Goal: Download file/media

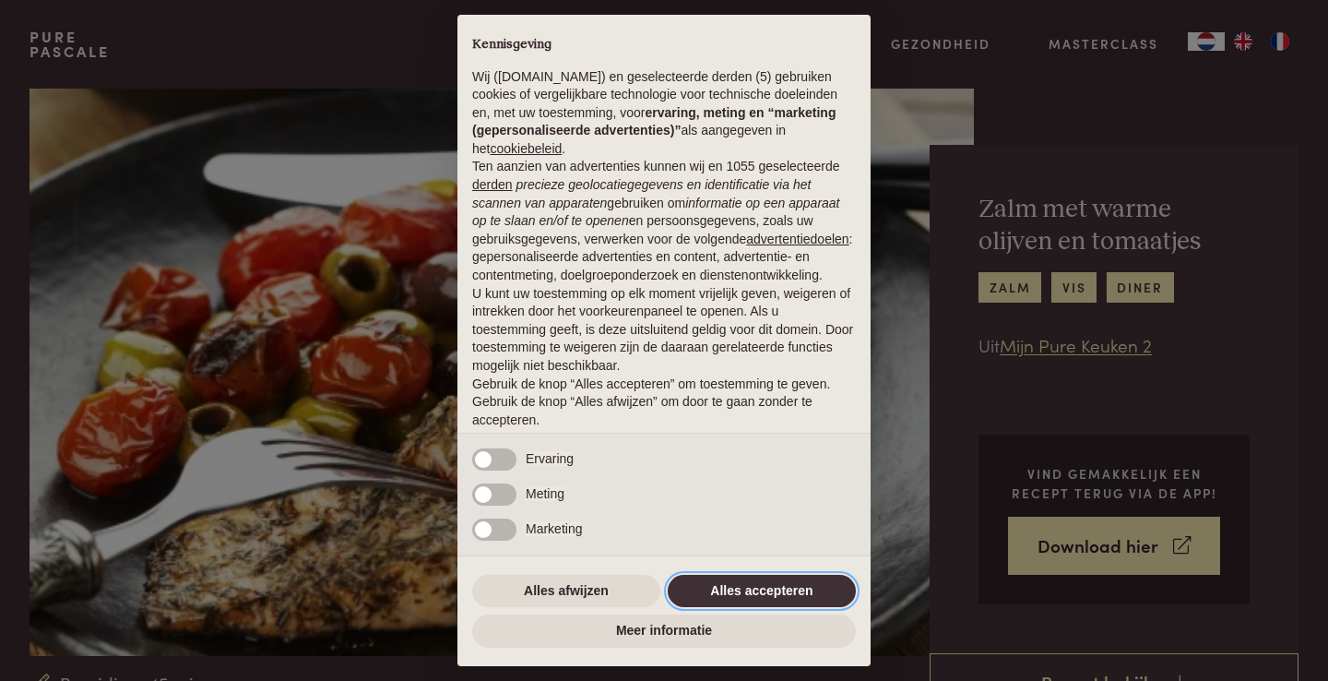
click at [722, 599] on button "Alles accepteren" at bounding box center [762, 591] width 188 height 33
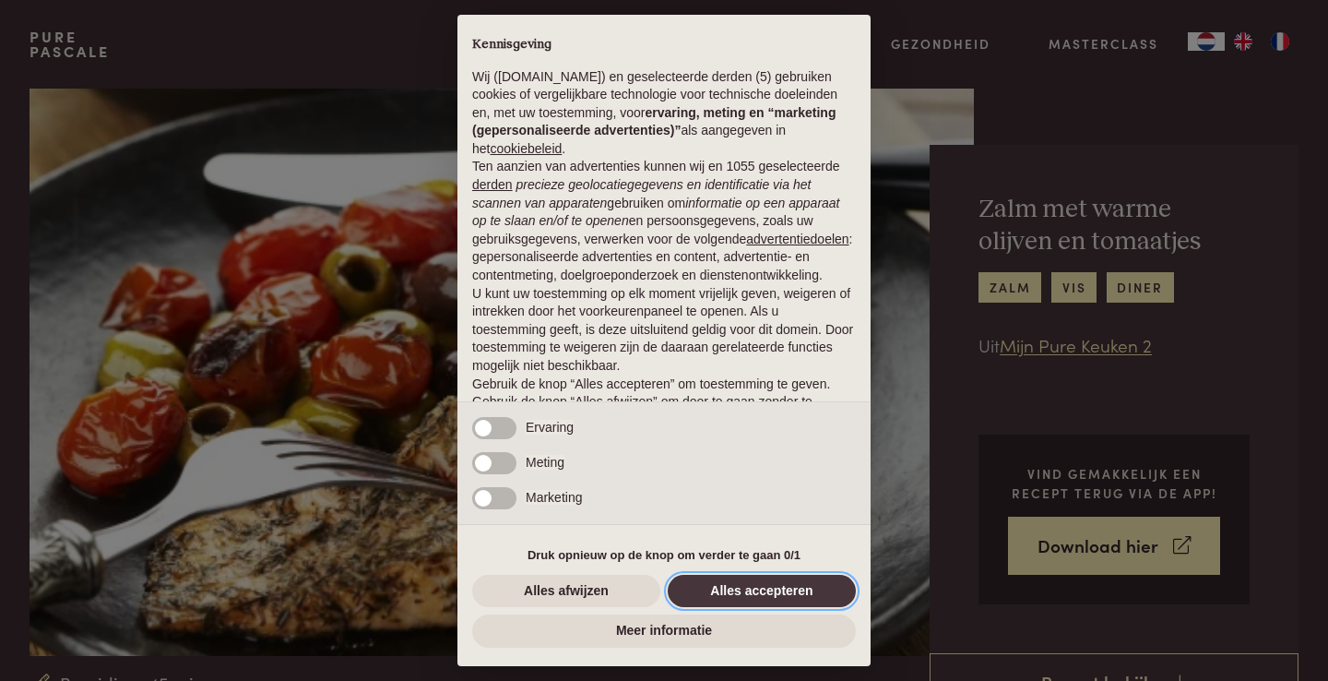
scroll to position [48, 0]
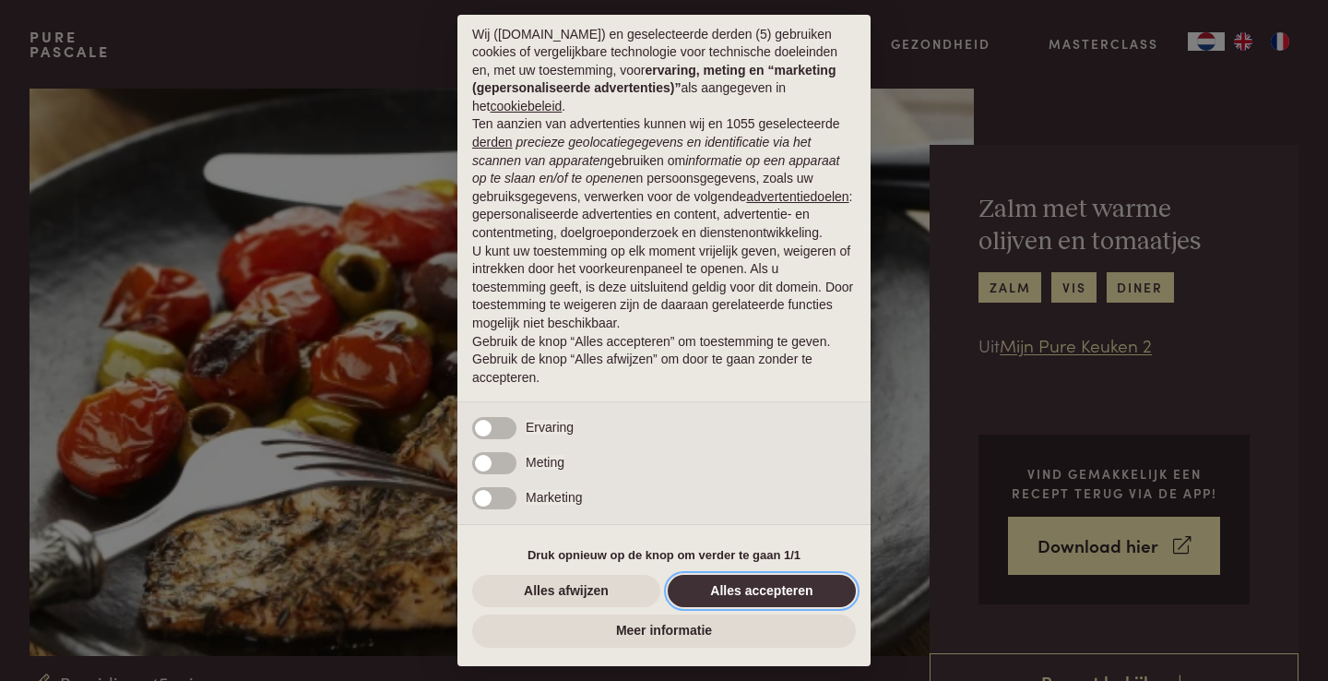
click at [739, 588] on button "Alles accepteren" at bounding box center [762, 591] width 188 height 33
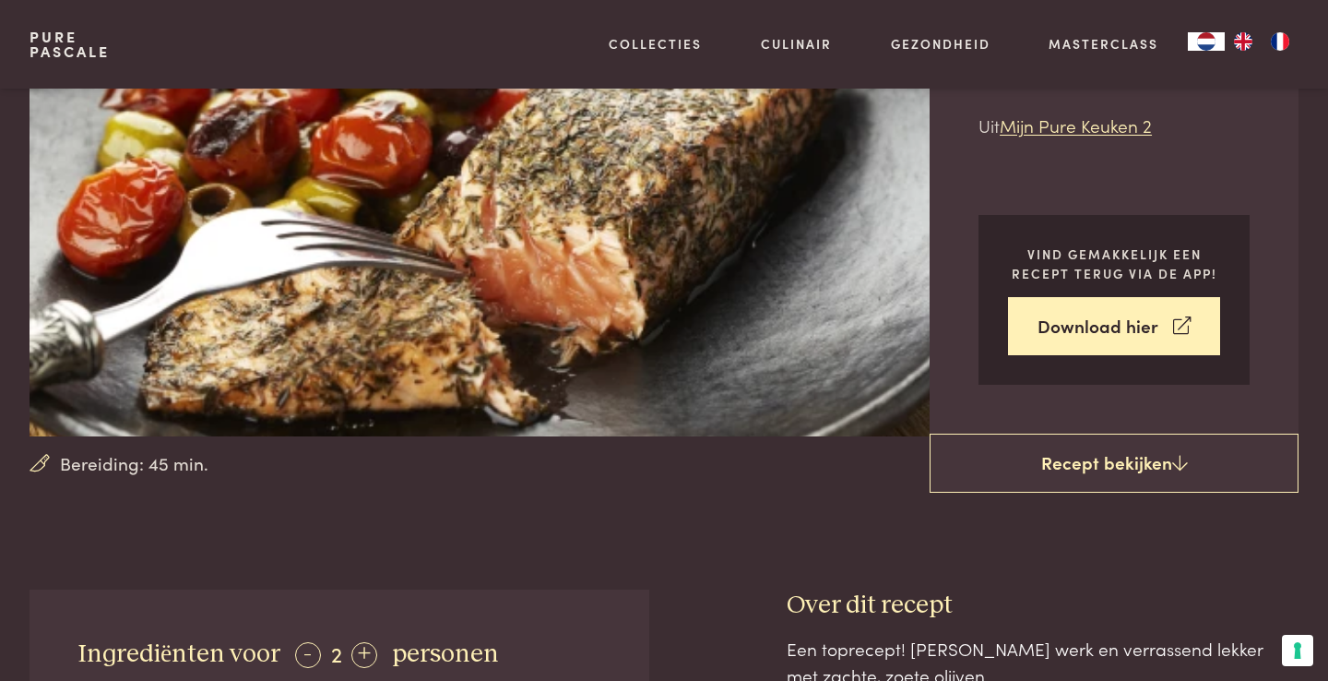
scroll to position [218, 0]
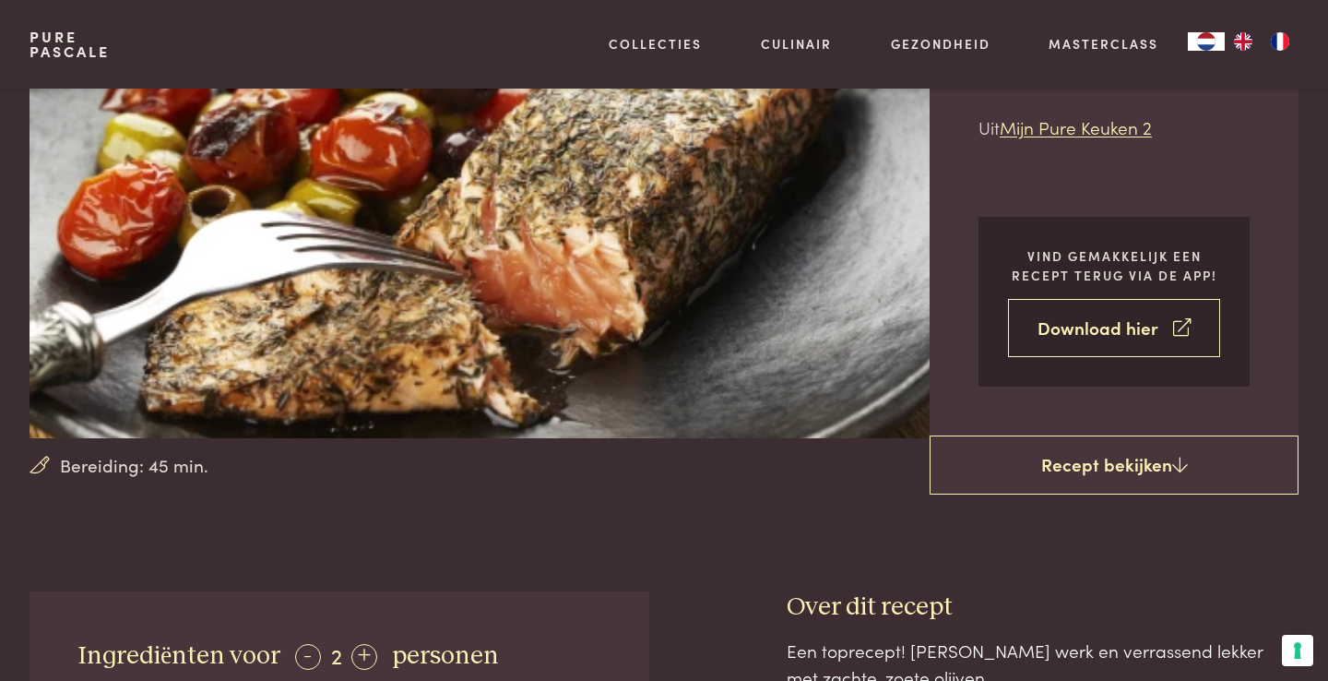
click at [1087, 327] on link "Download hier" at bounding box center [1114, 328] width 212 height 58
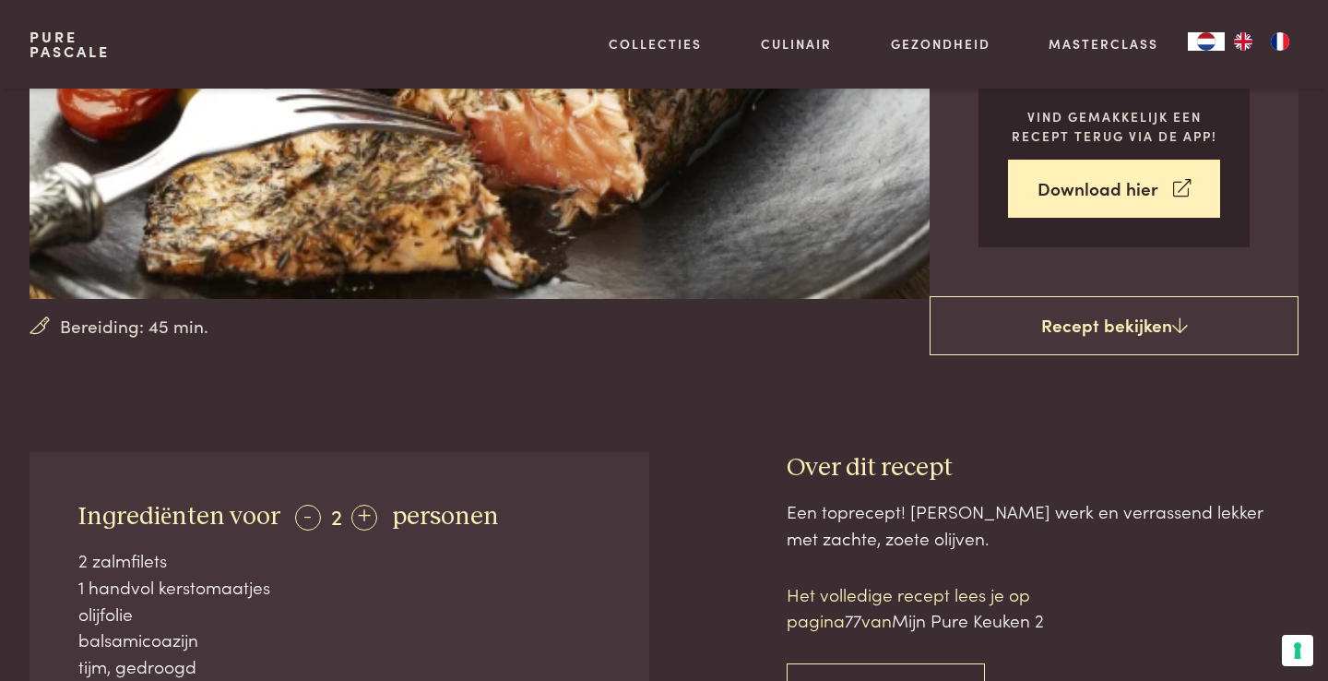
scroll to position [360, 0]
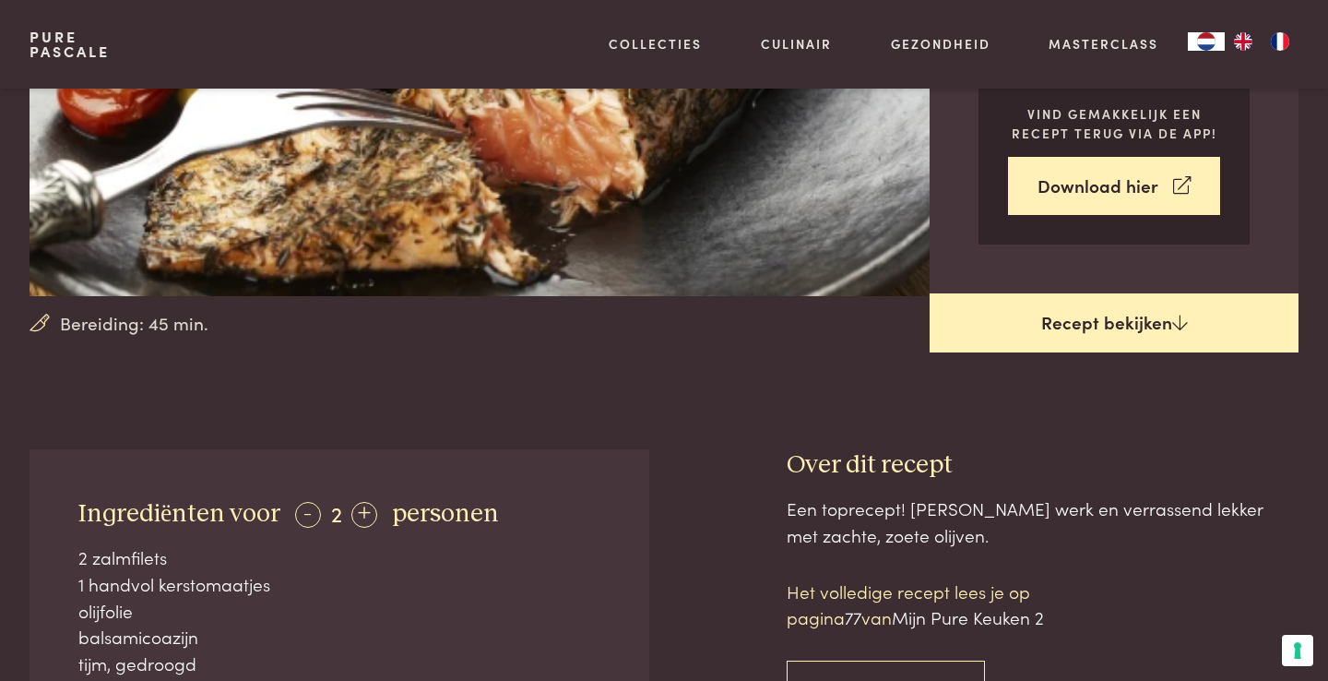
click at [983, 332] on link "Recept bekijken" at bounding box center [1114, 322] width 369 height 59
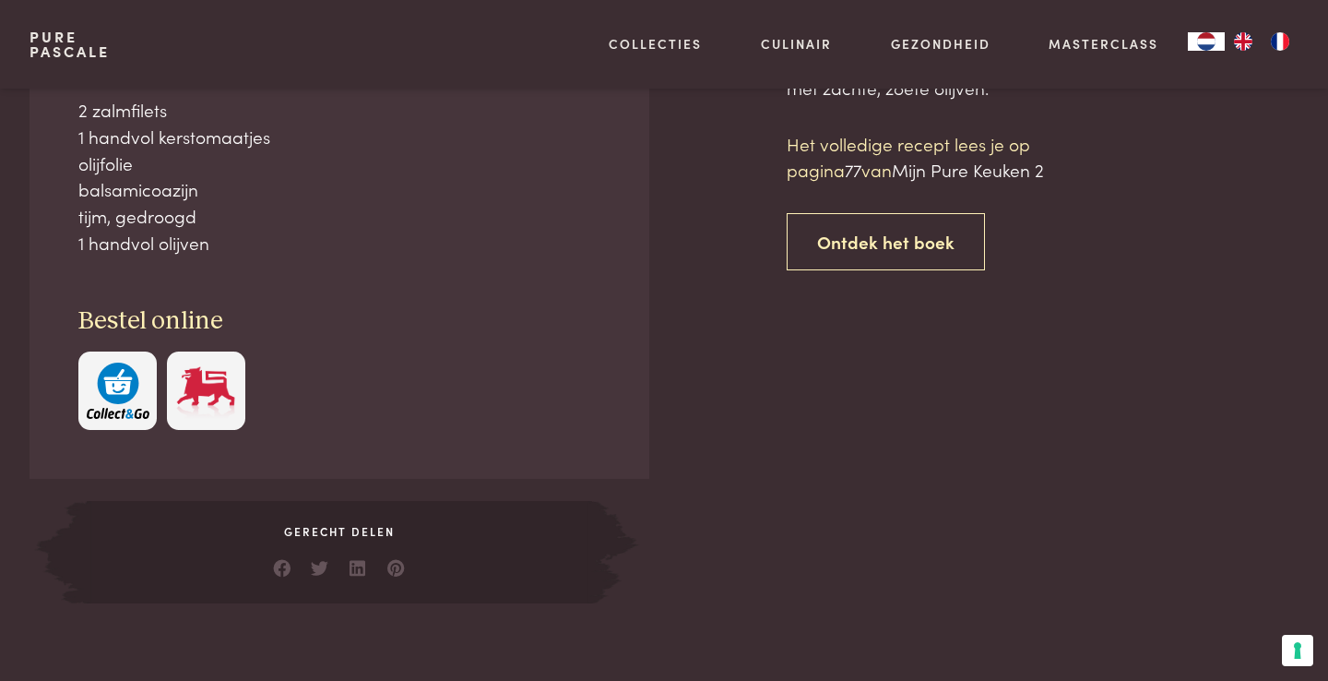
scroll to position [808, 0]
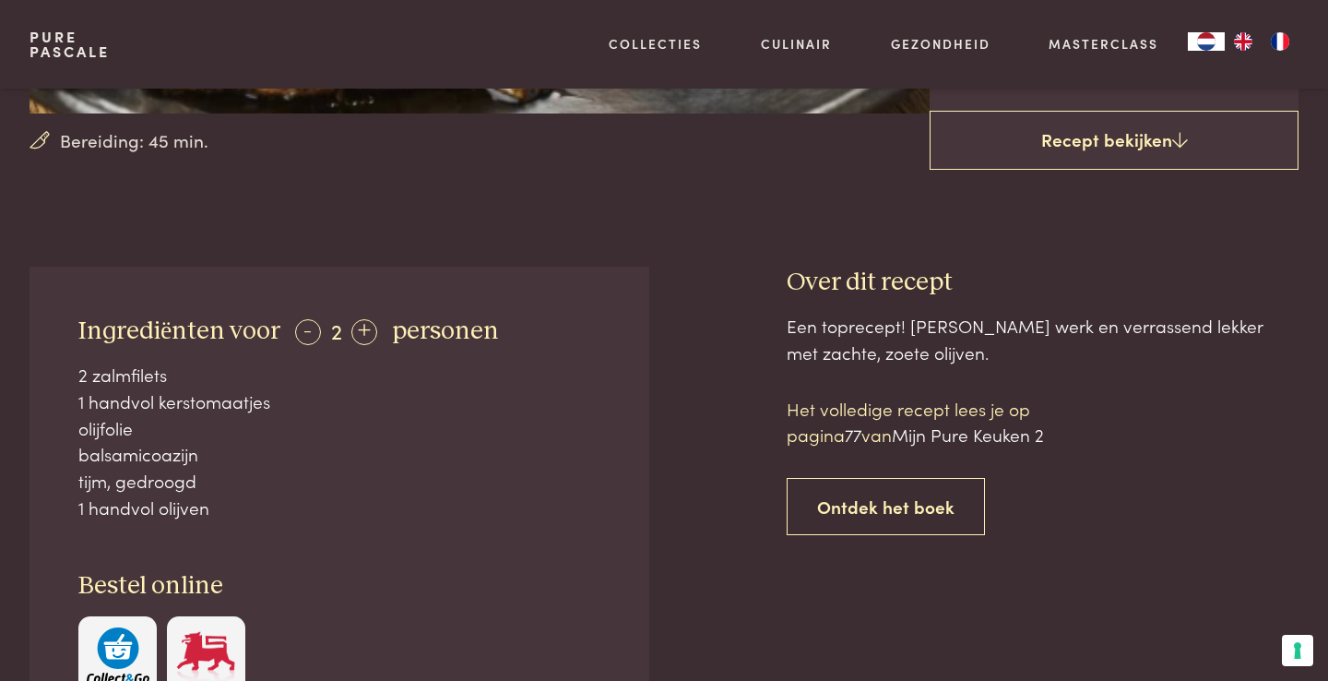
scroll to position [535, 0]
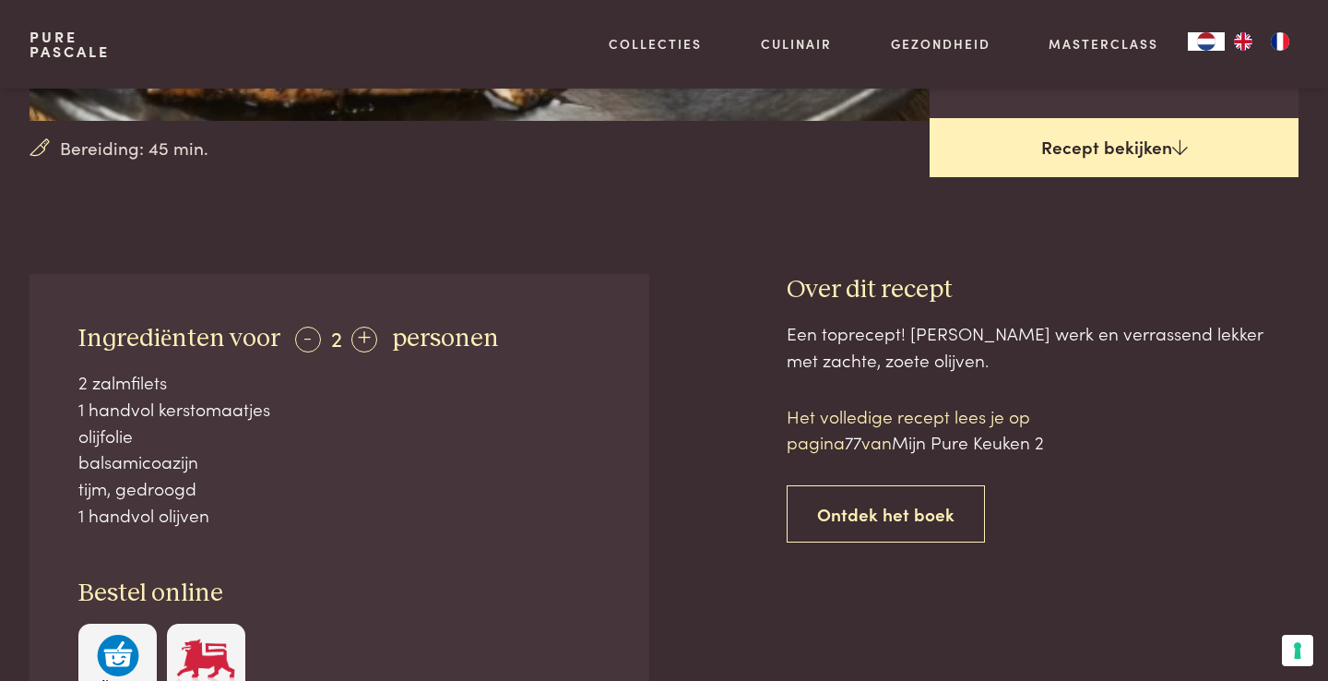
click at [1137, 145] on link "Recept bekijken" at bounding box center [1114, 147] width 369 height 59
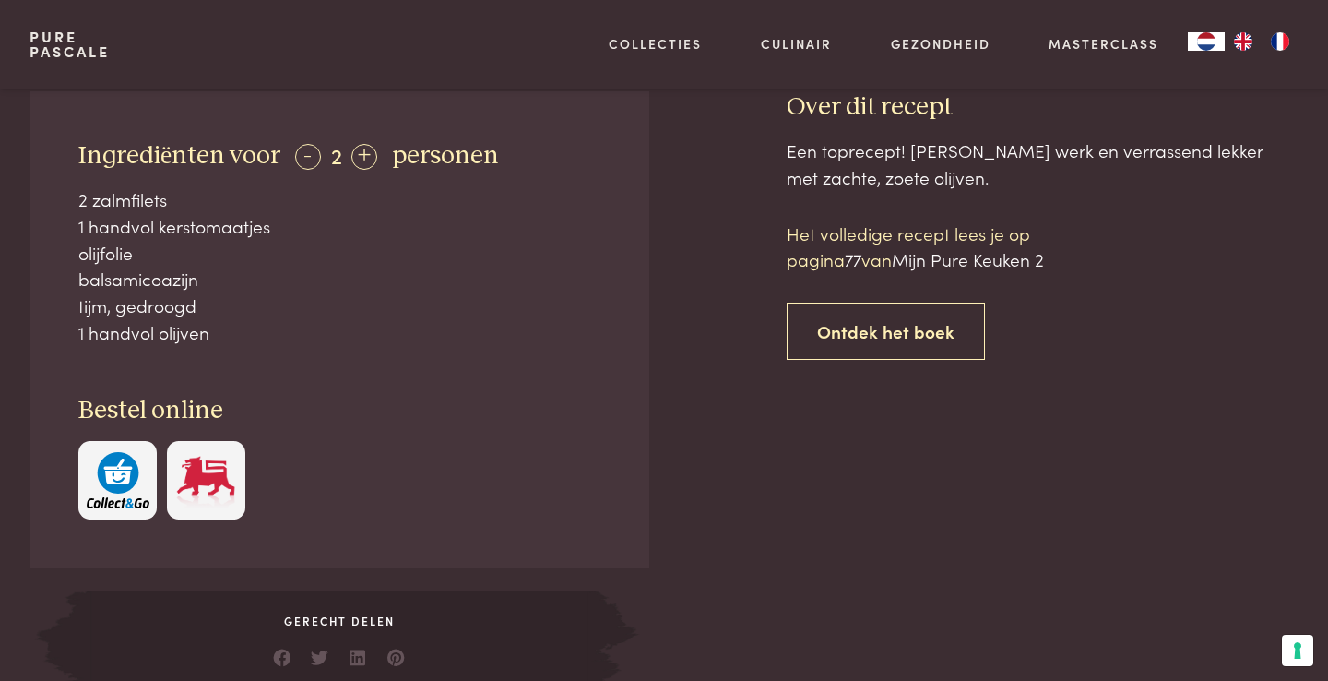
scroll to position [716, 0]
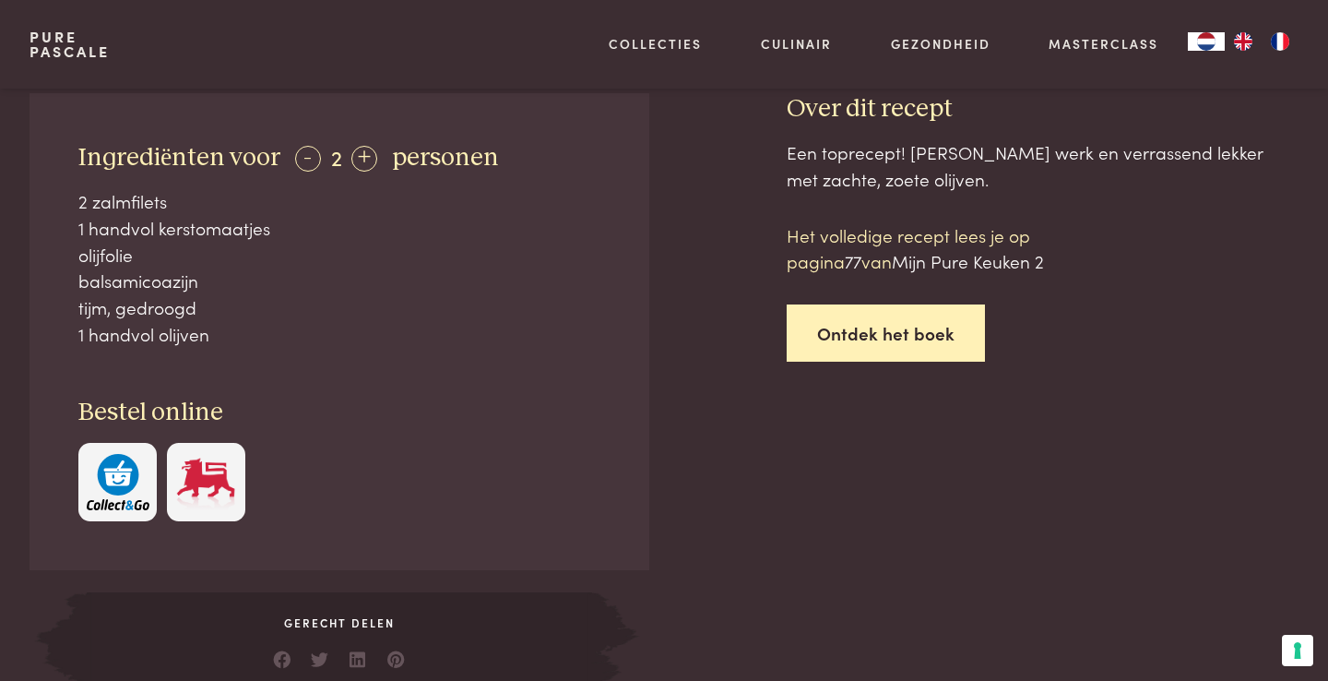
click at [888, 331] on link "Ontdek het boek" at bounding box center [886, 333] width 198 height 58
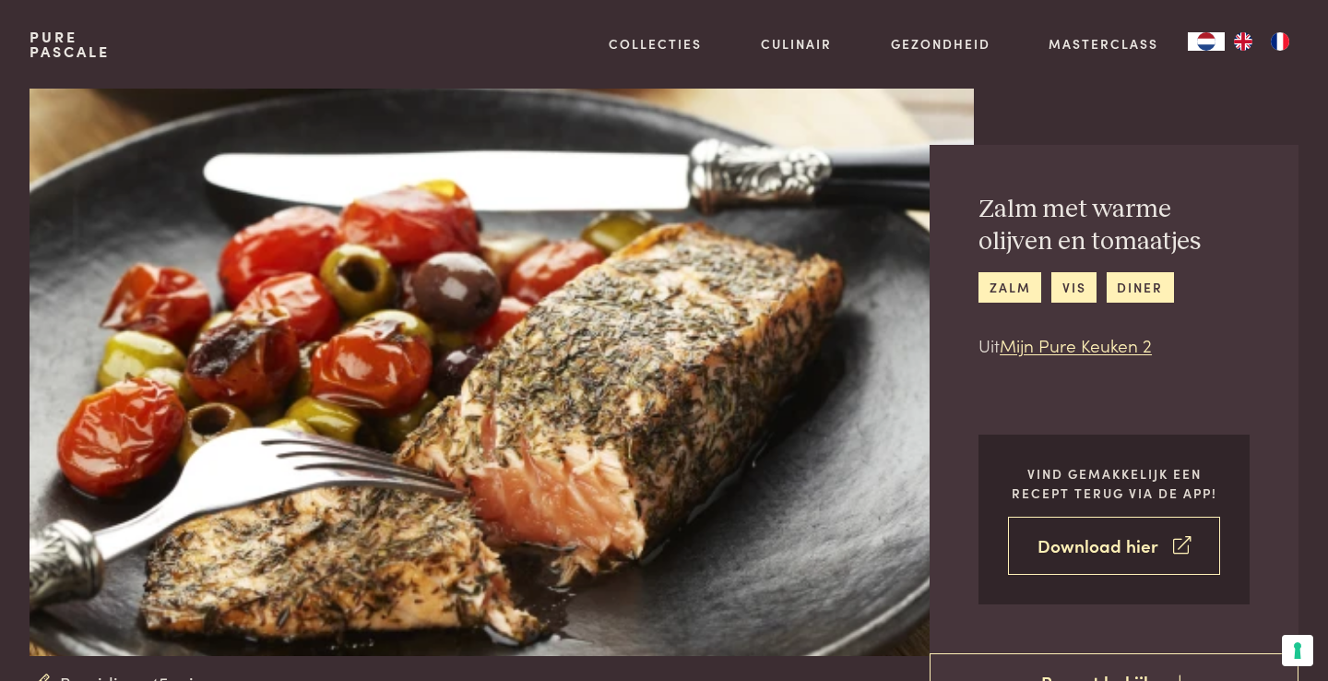
click at [1054, 547] on link "Download hier" at bounding box center [1114, 546] width 212 height 58
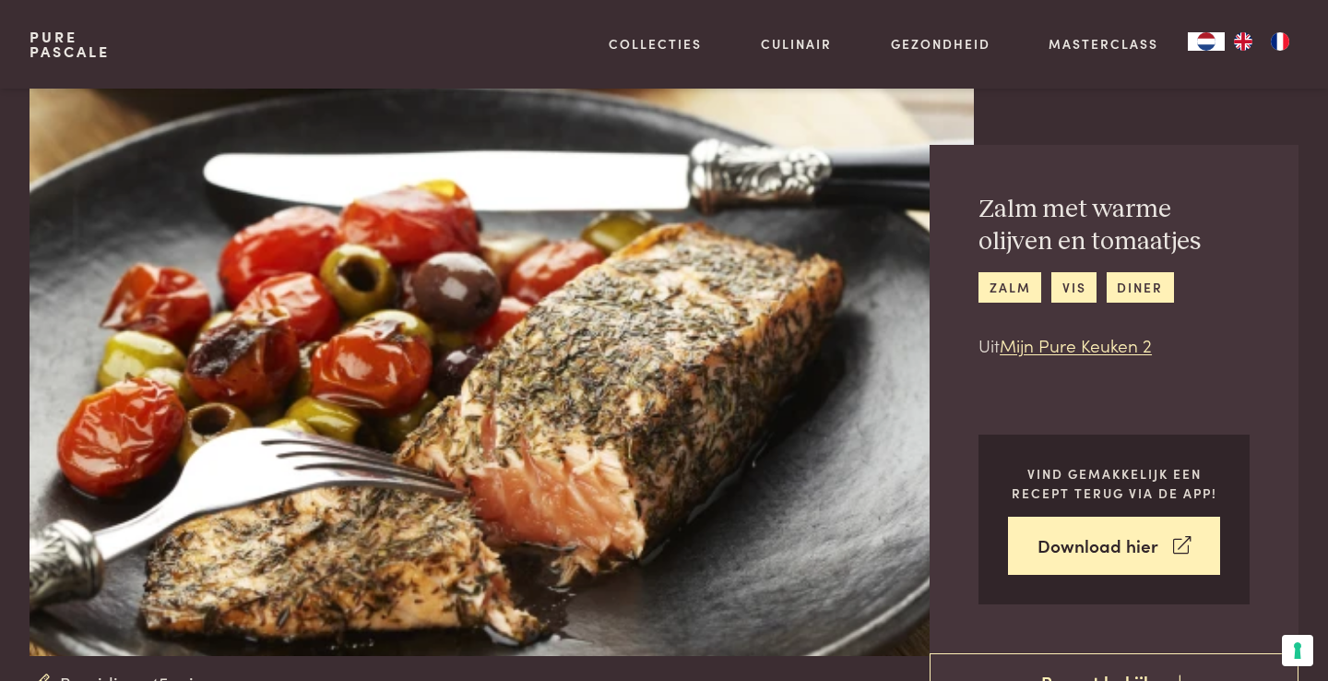
scroll to position [1600, 0]
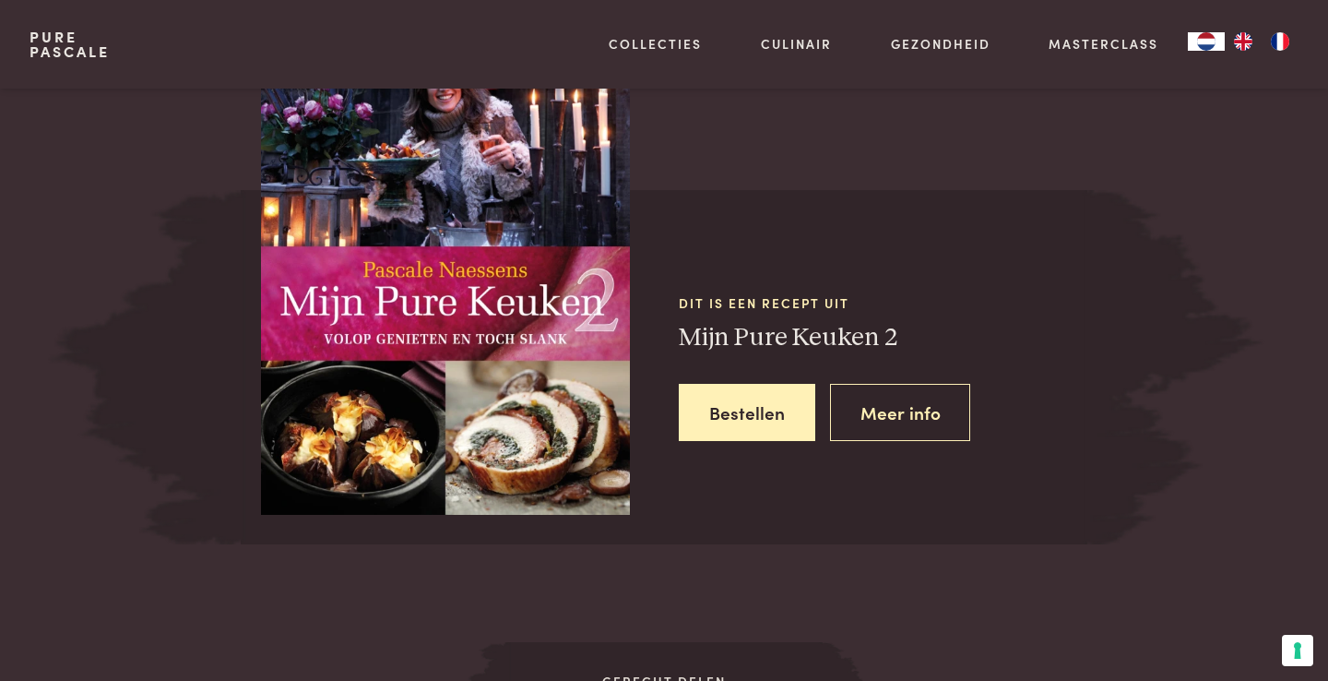
scroll to position [808, 0]
